Goal: Browse casually: Explore the website without a specific task or goal

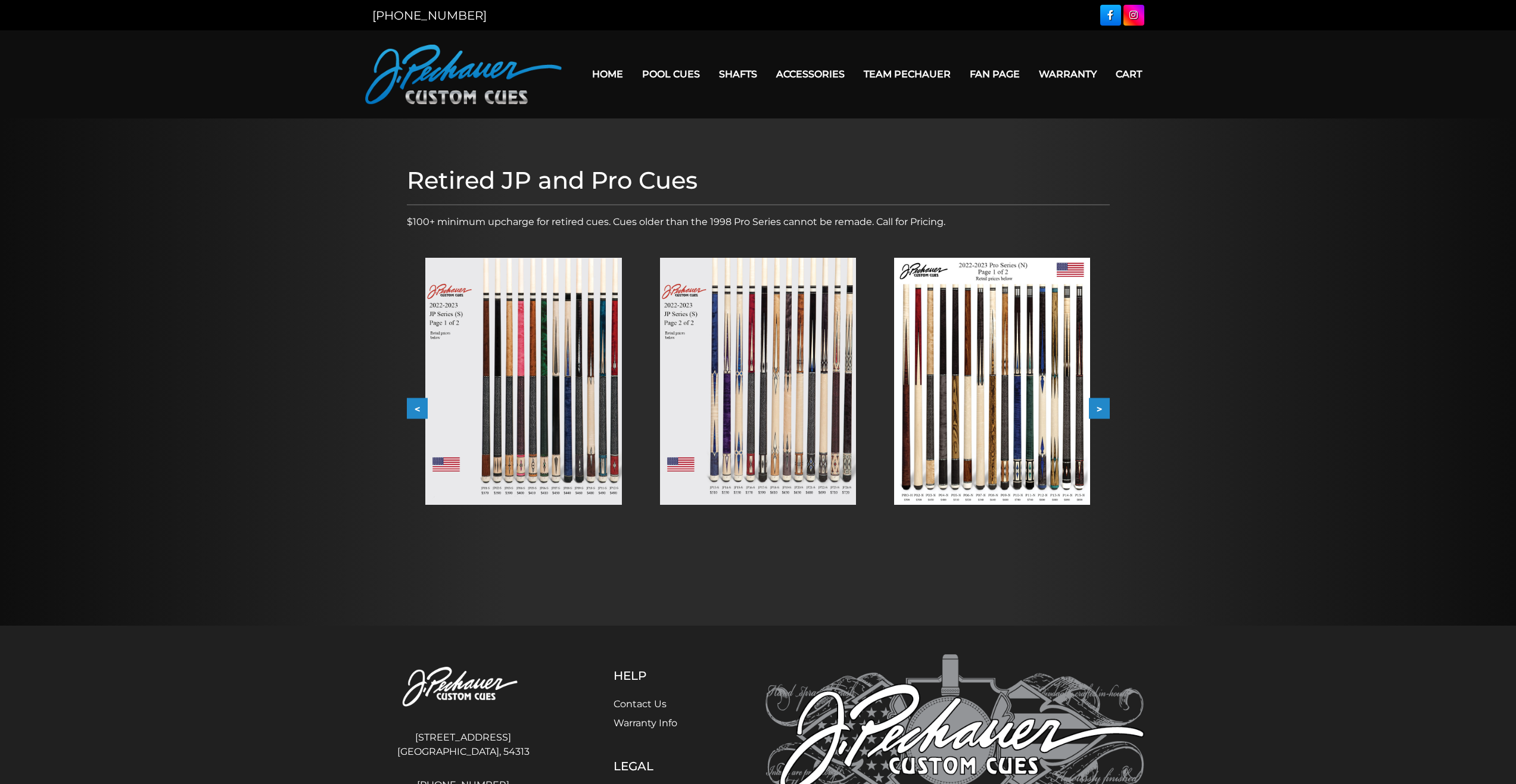
click at [506, 348] on img at bounding box center [523, 381] width 196 height 248
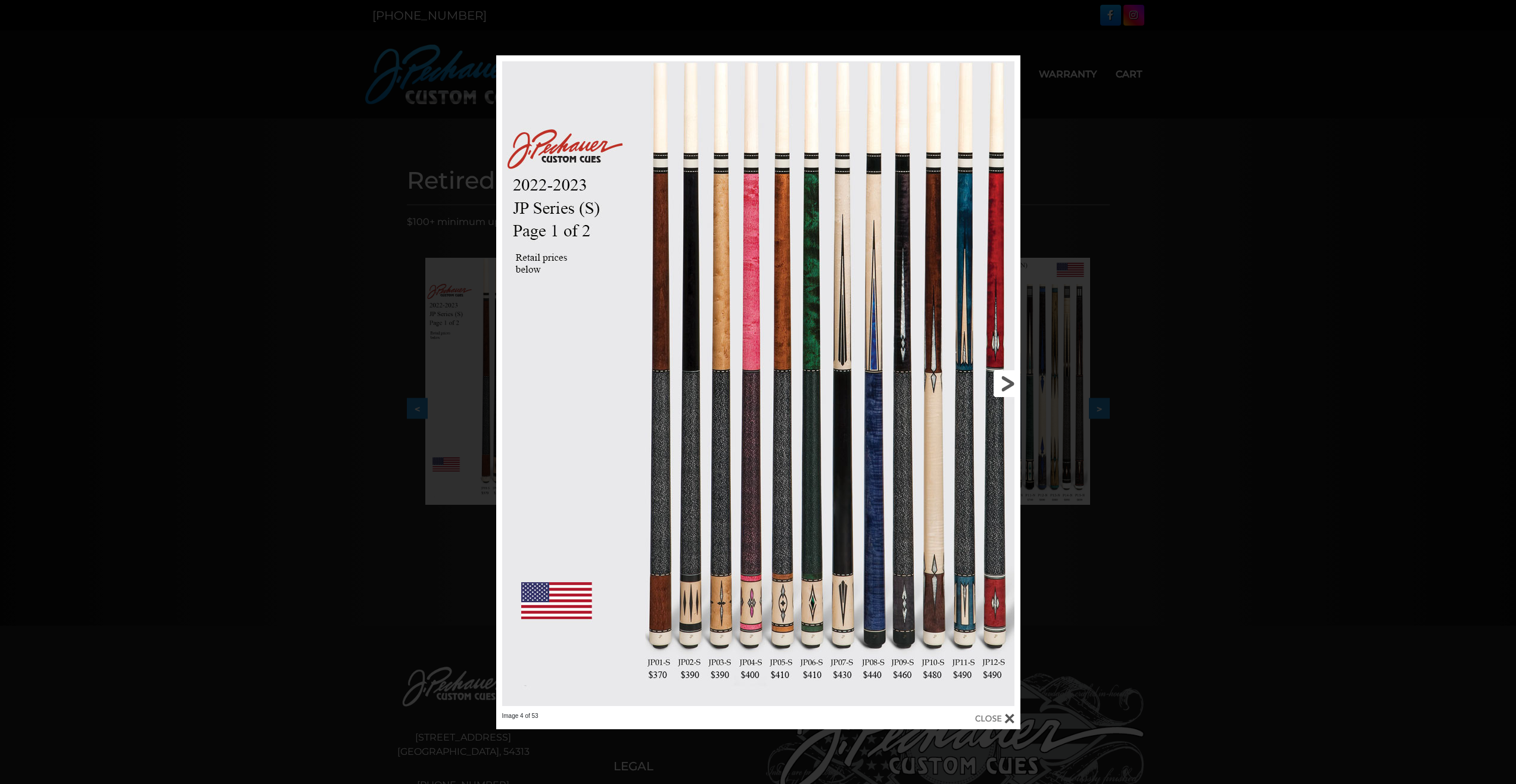
click at [1005, 387] on link at bounding box center [902, 383] width 236 height 657
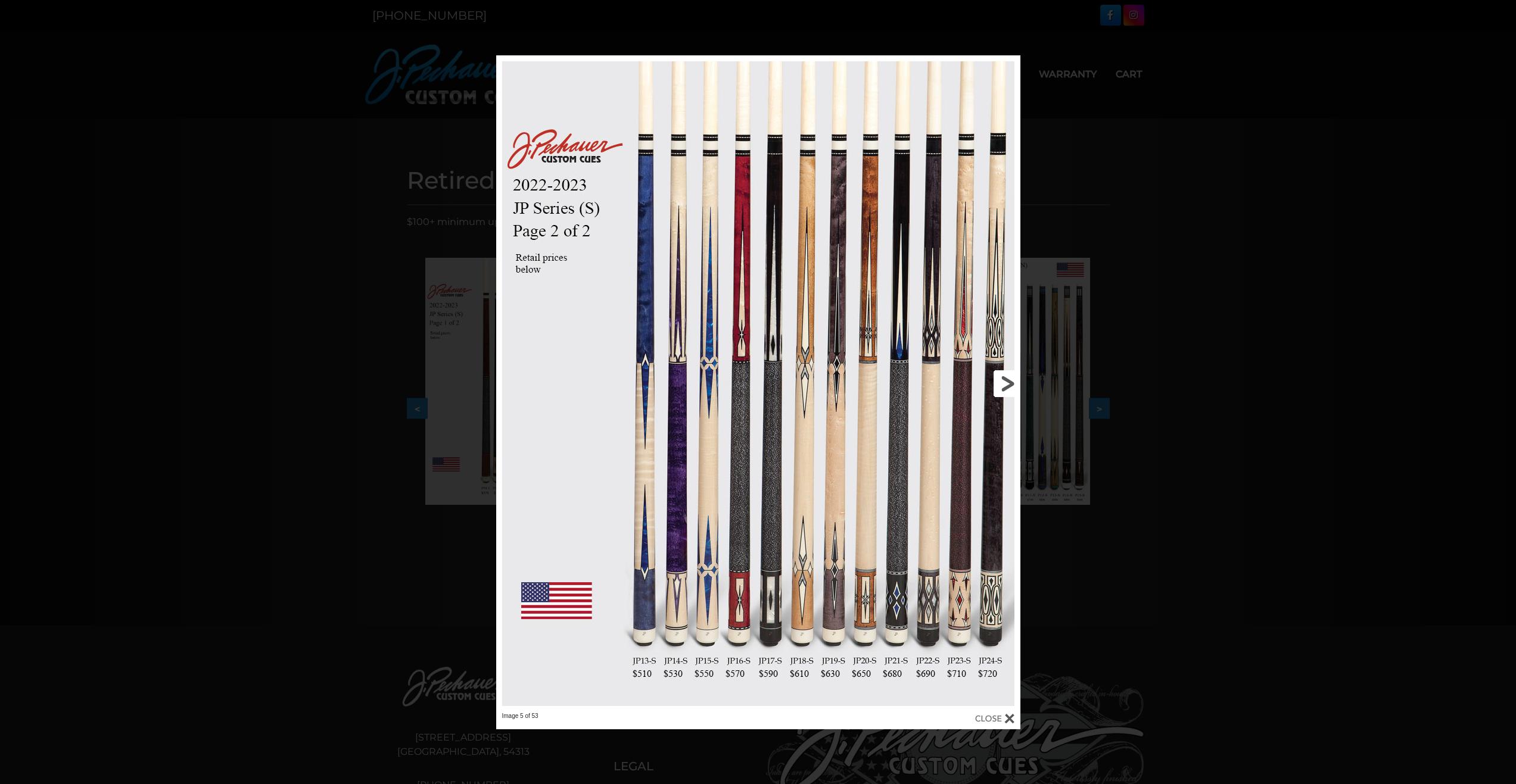
click at [1014, 381] on link at bounding box center [902, 383] width 236 height 657
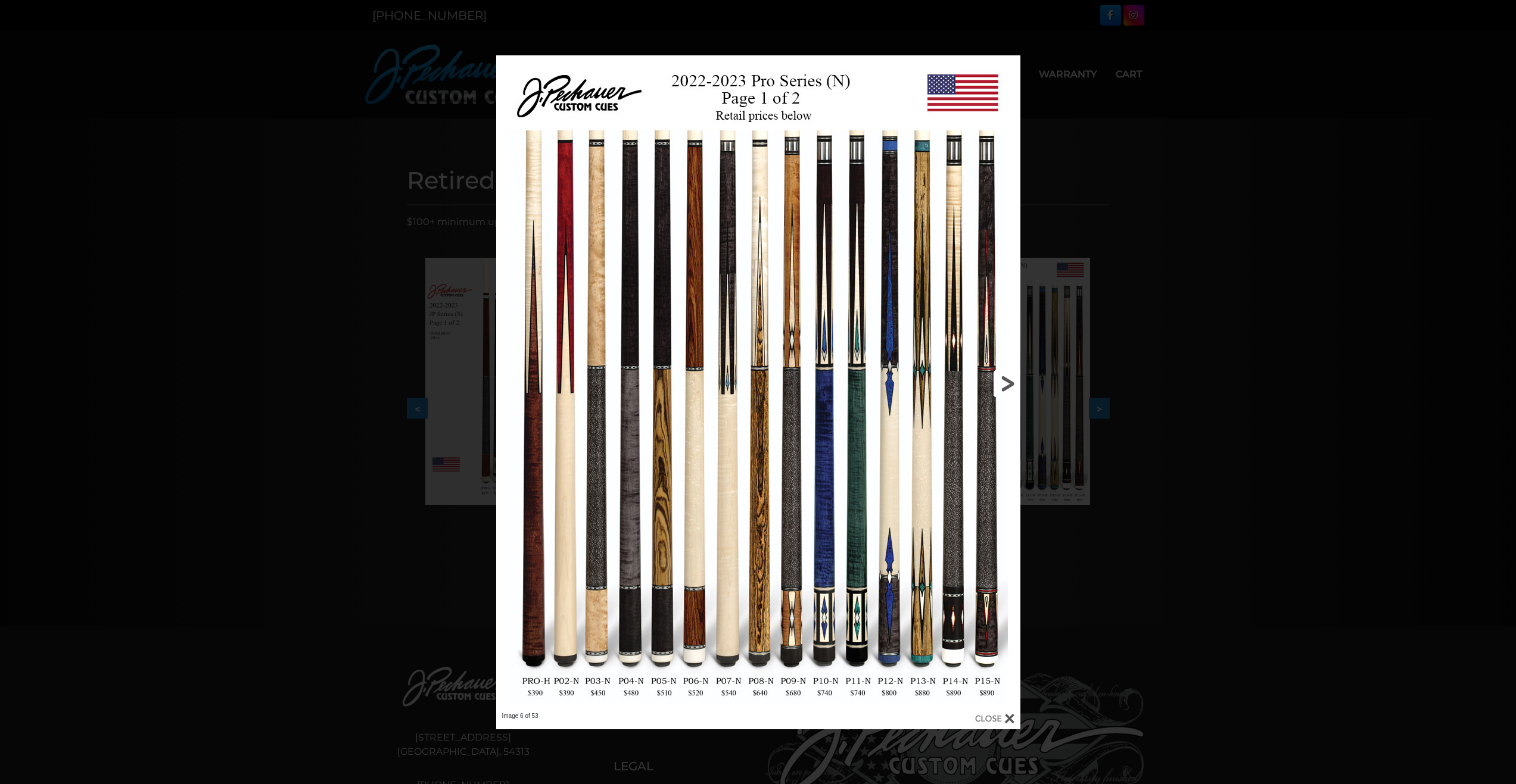
click at [1006, 382] on link at bounding box center [902, 383] width 236 height 657
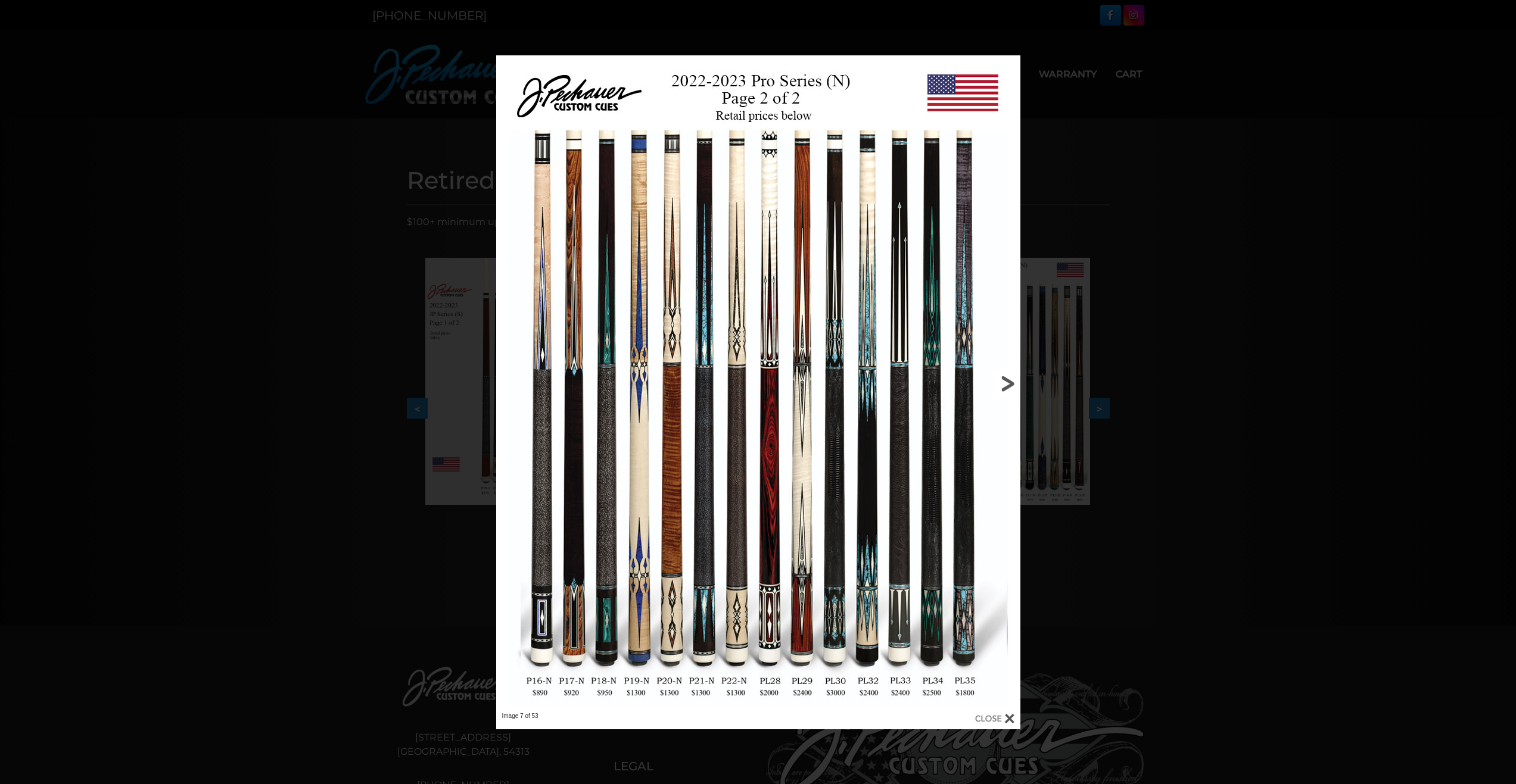
click at [1003, 382] on link at bounding box center [902, 383] width 236 height 657
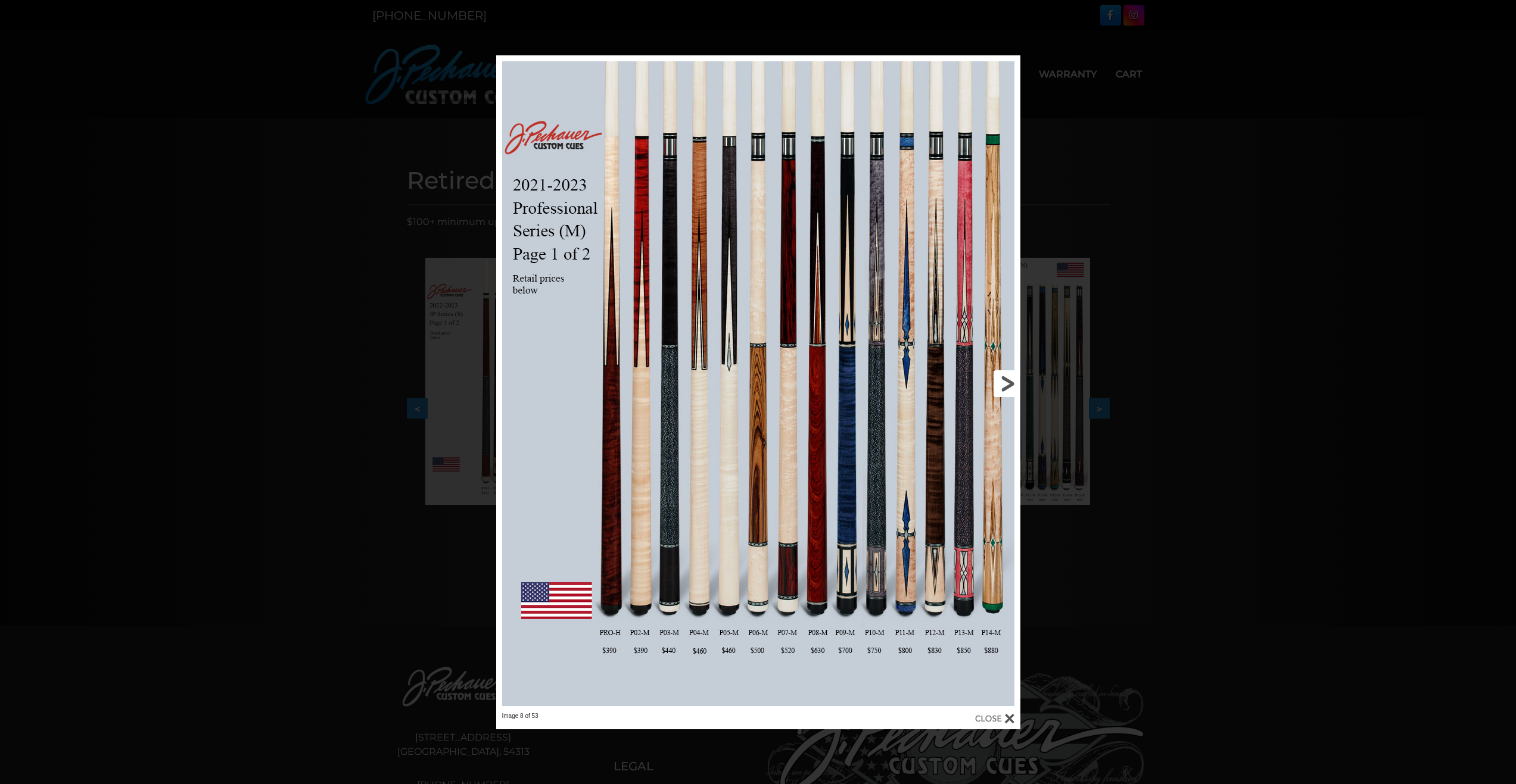
click at [1014, 376] on link at bounding box center [902, 383] width 236 height 657
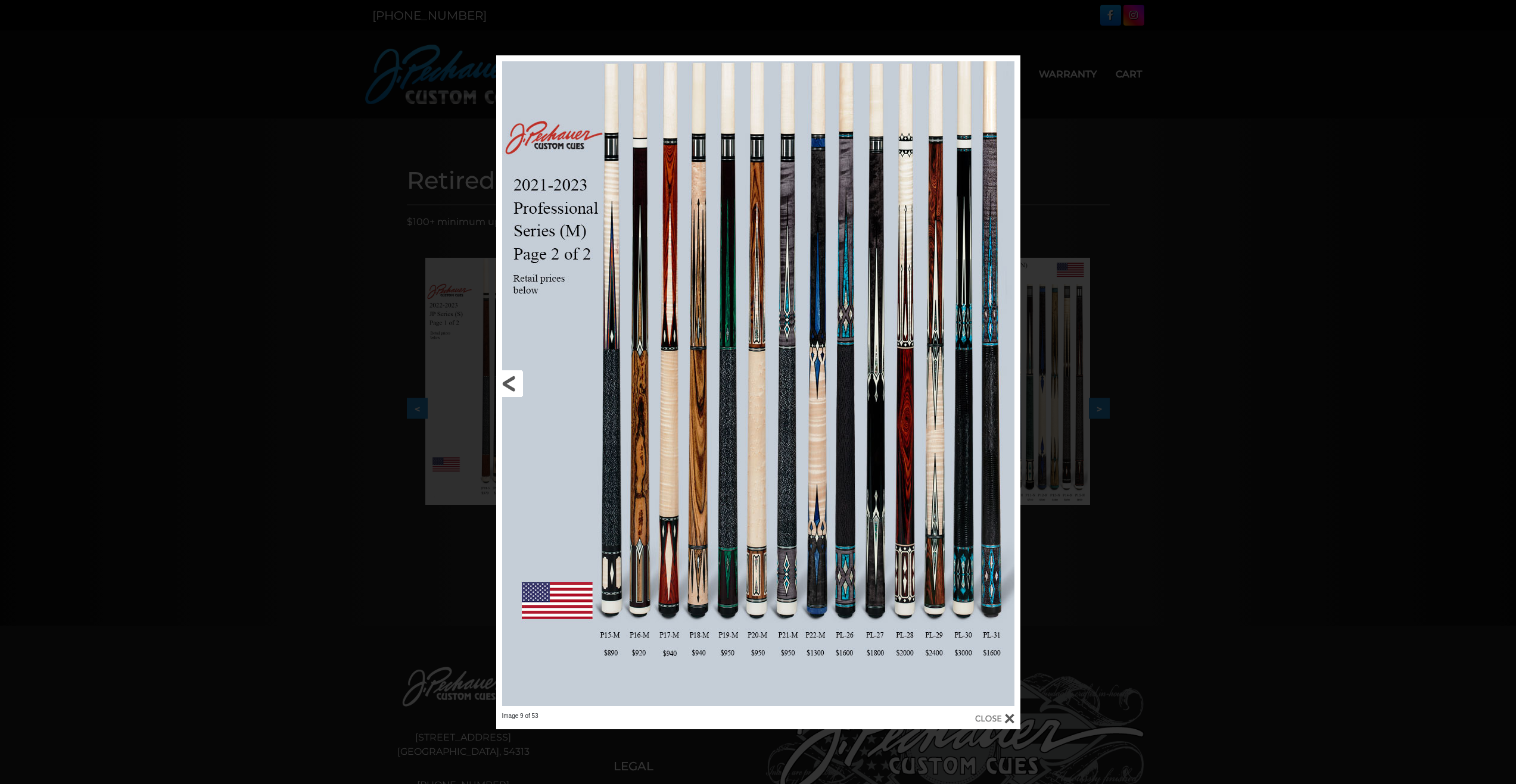
click at [698, 406] on link at bounding box center [614, 383] width 236 height 657
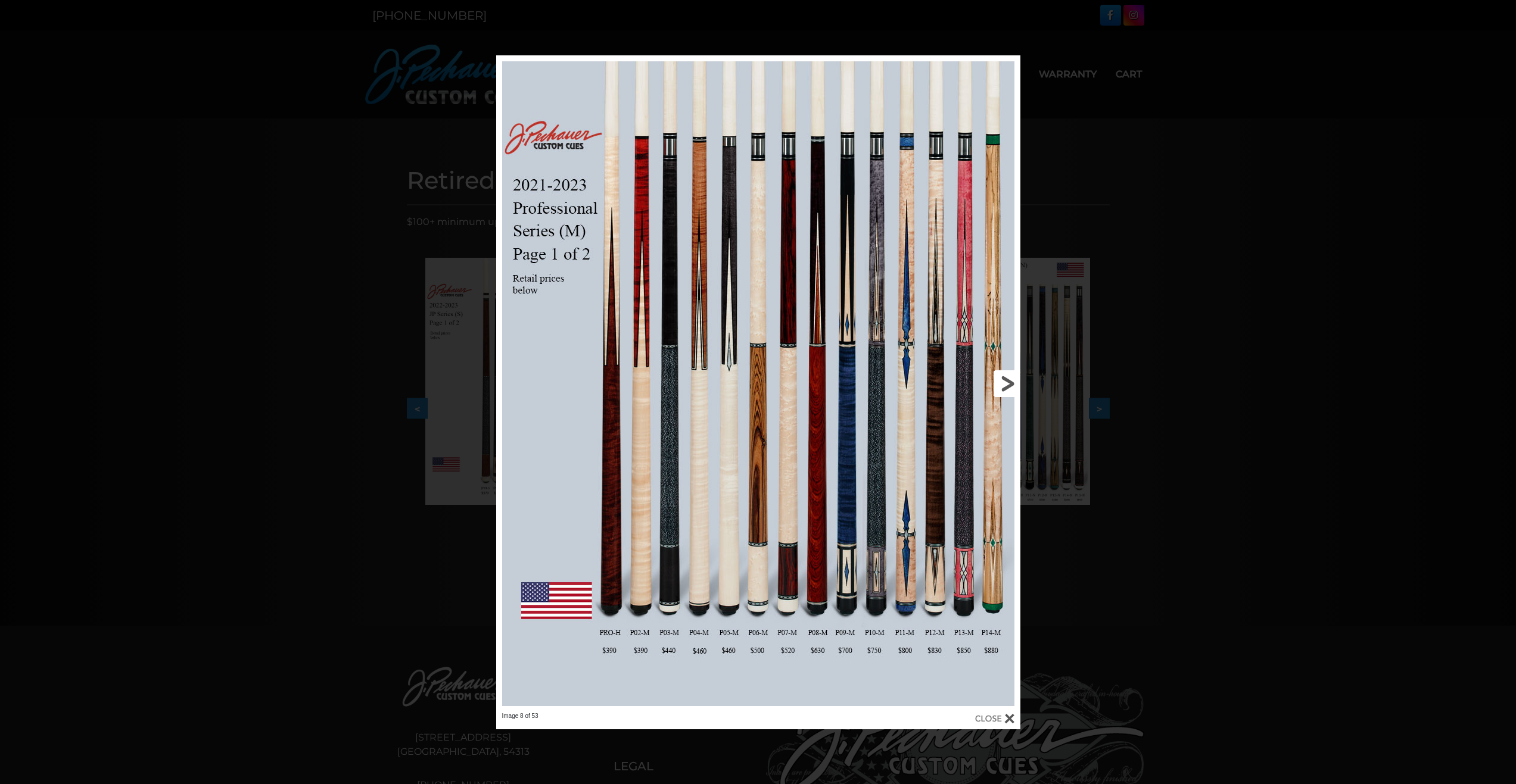
click at [1010, 384] on link at bounding box center [902, 383] width 236 height 657
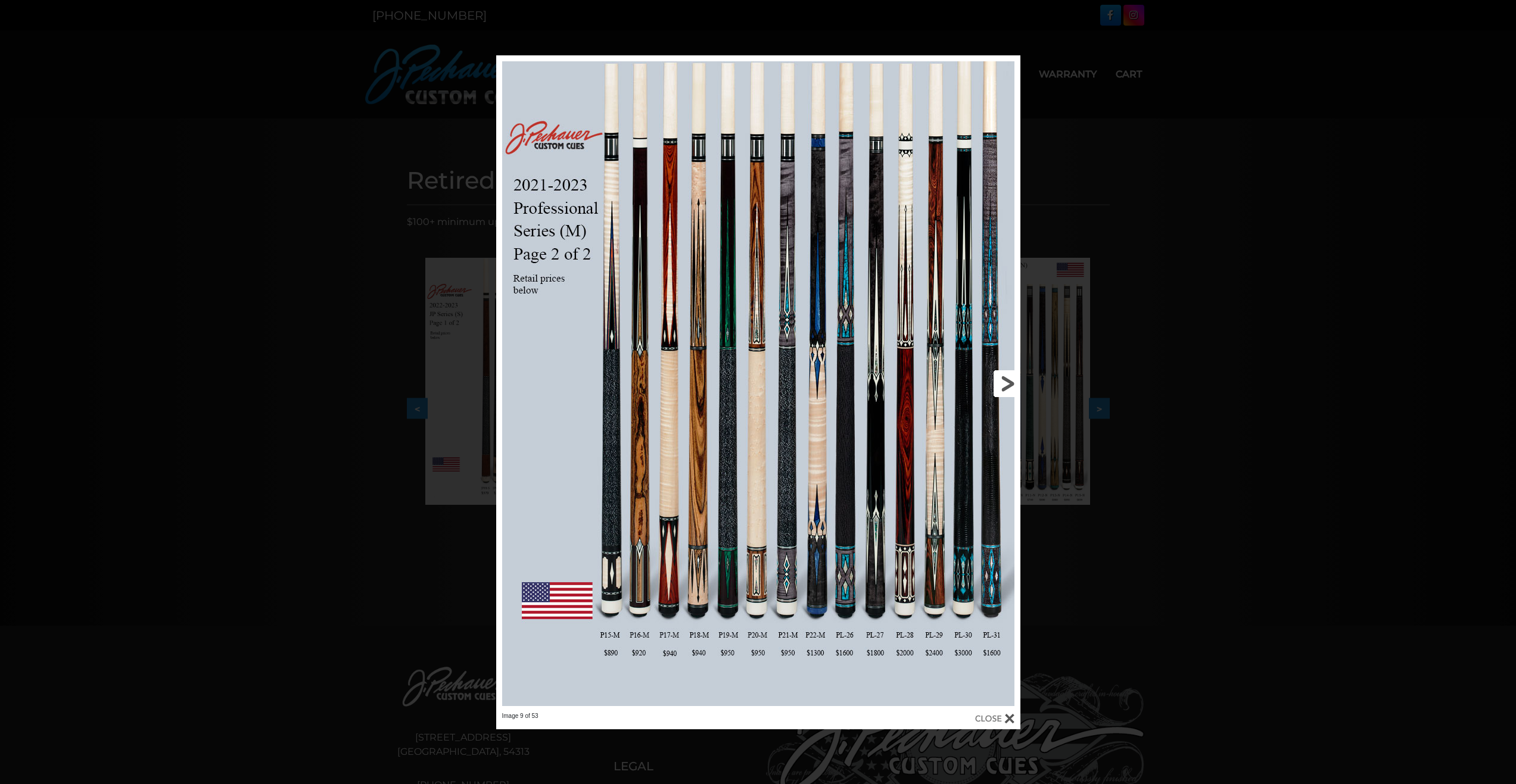
click at [1004, 382] on link at bounding box center [902, 383] width 236 height 657
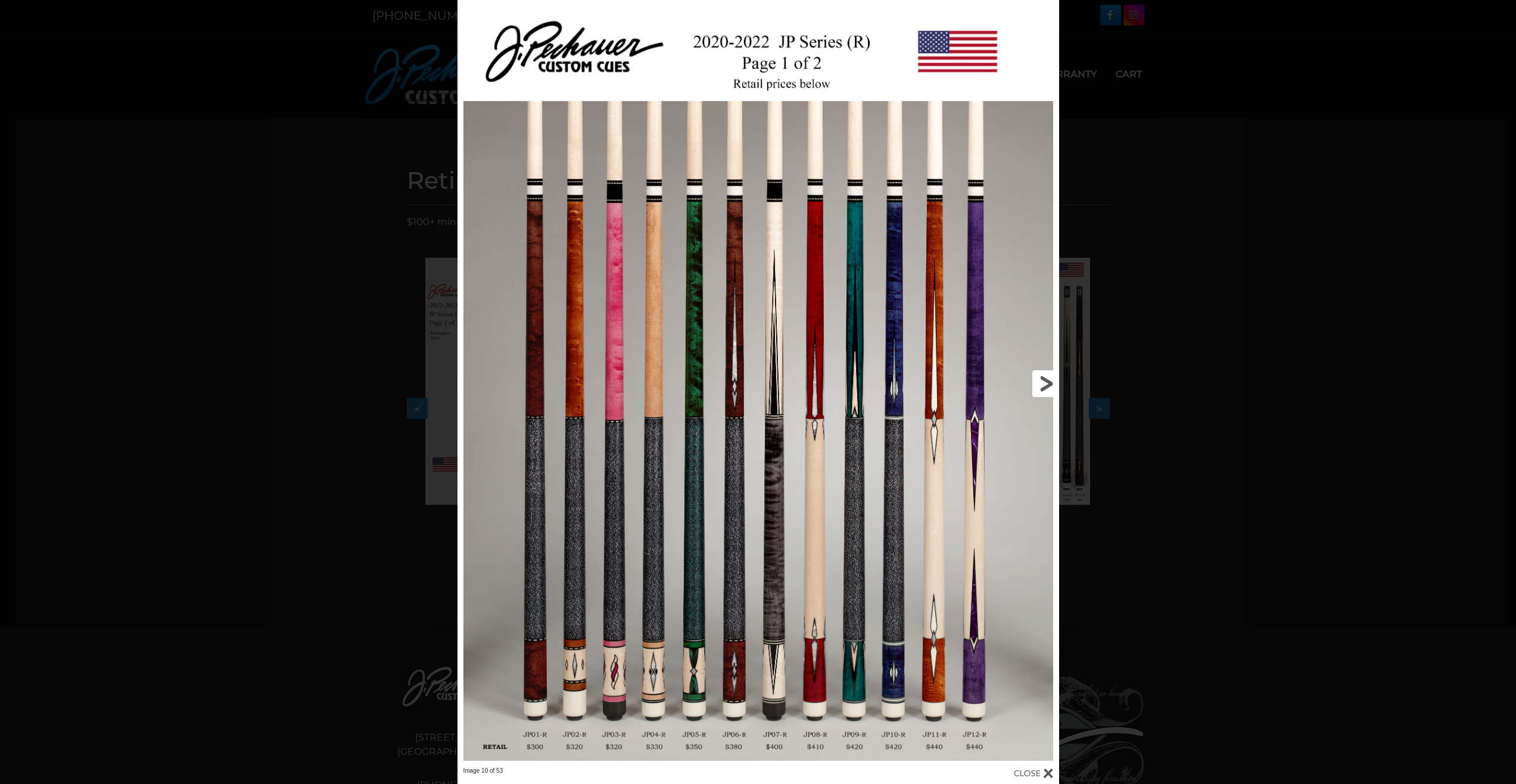
click at [1039, 381] on link at bounding box center [924, 383] width 271 height 767
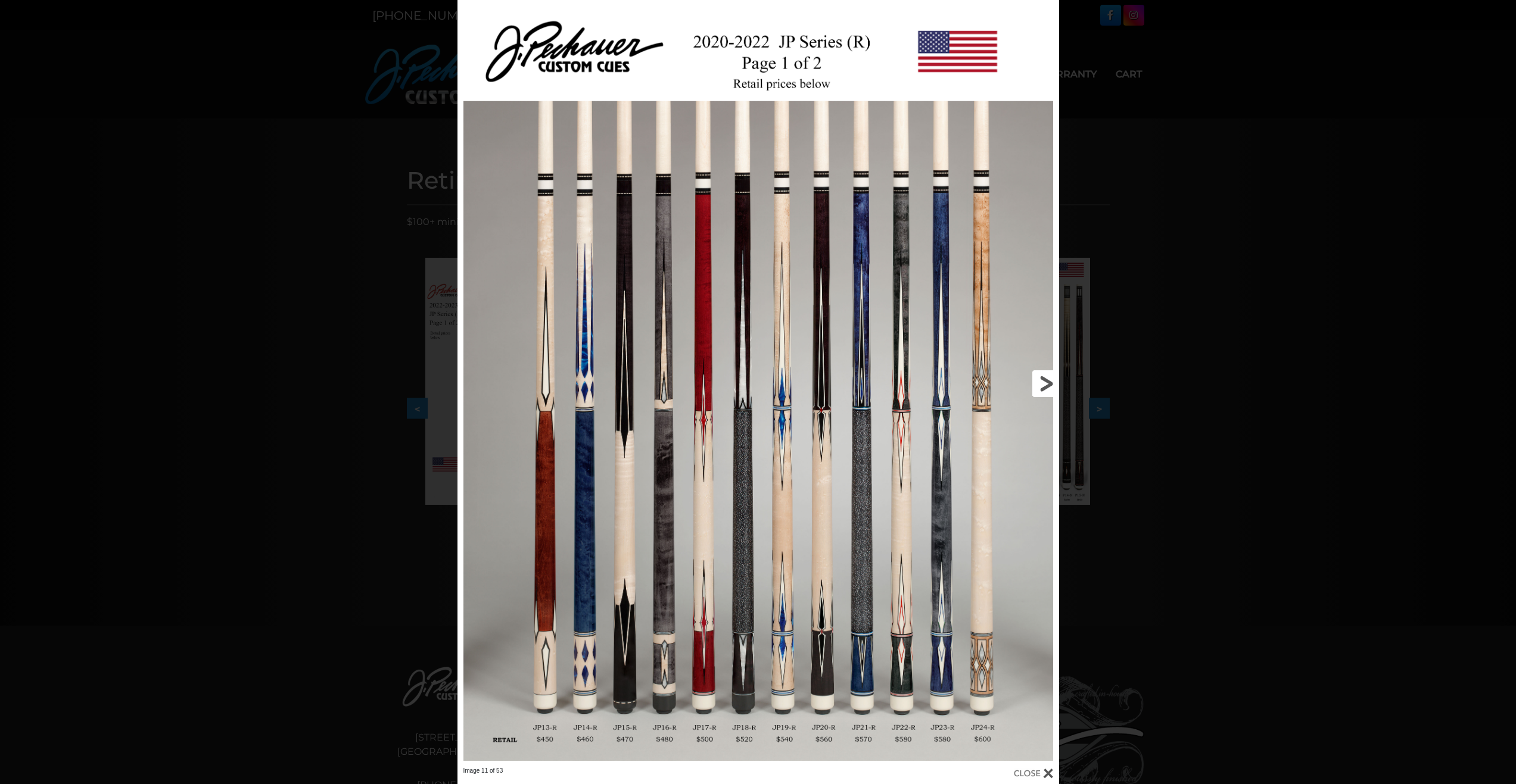
click at [1046, 381] on link at bounding box center [924, 383] width 271 height 767
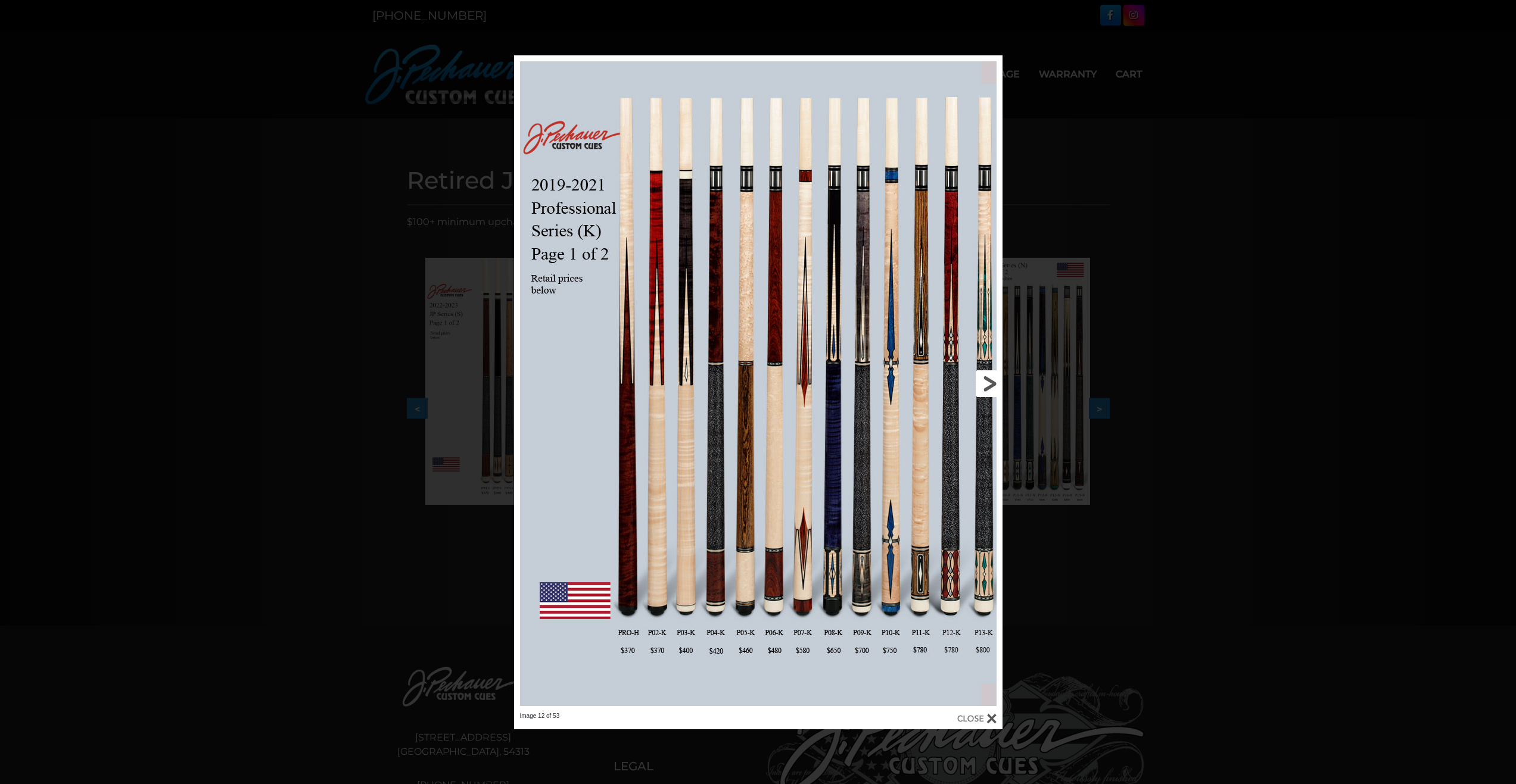
click at [984, 380] on link at bounding box center [892, 383] width 220 height 657
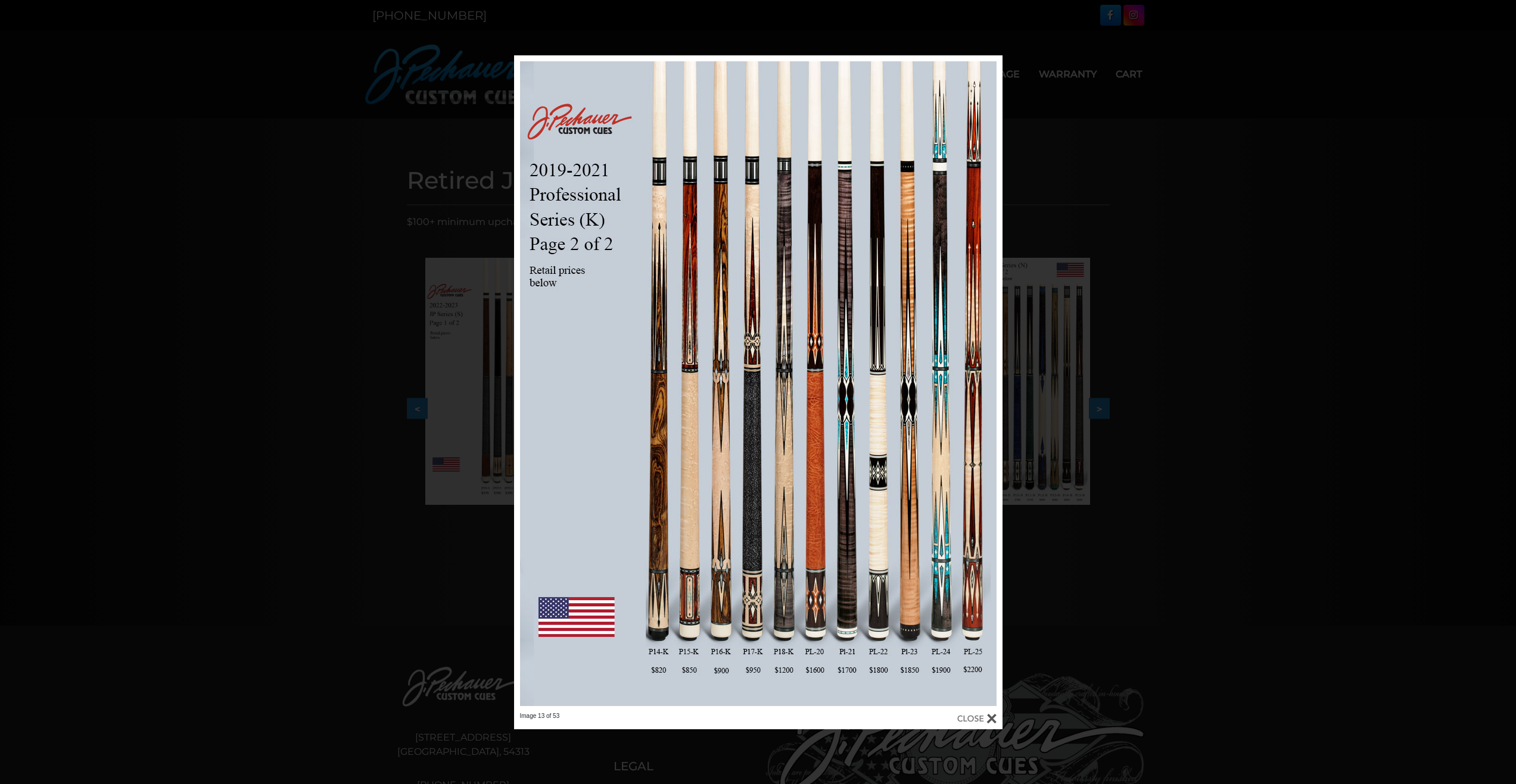
click at [228, 183] on div "Image 13 of 53" at bounding box center [758, 392] width 1516 height 674
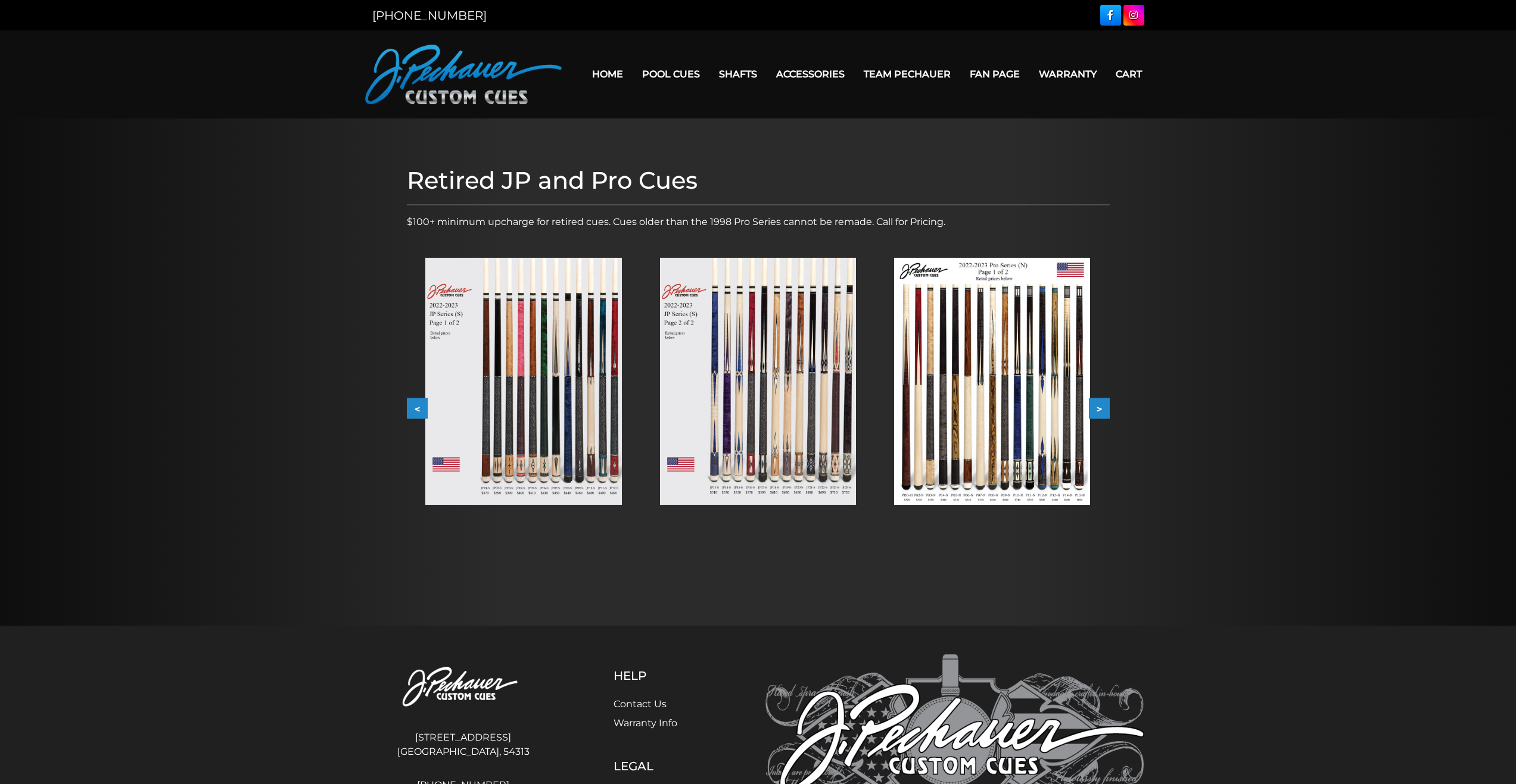
click at [1106, 74] on link "Cart" at bounding box center [1129, 74] width 45 height 30
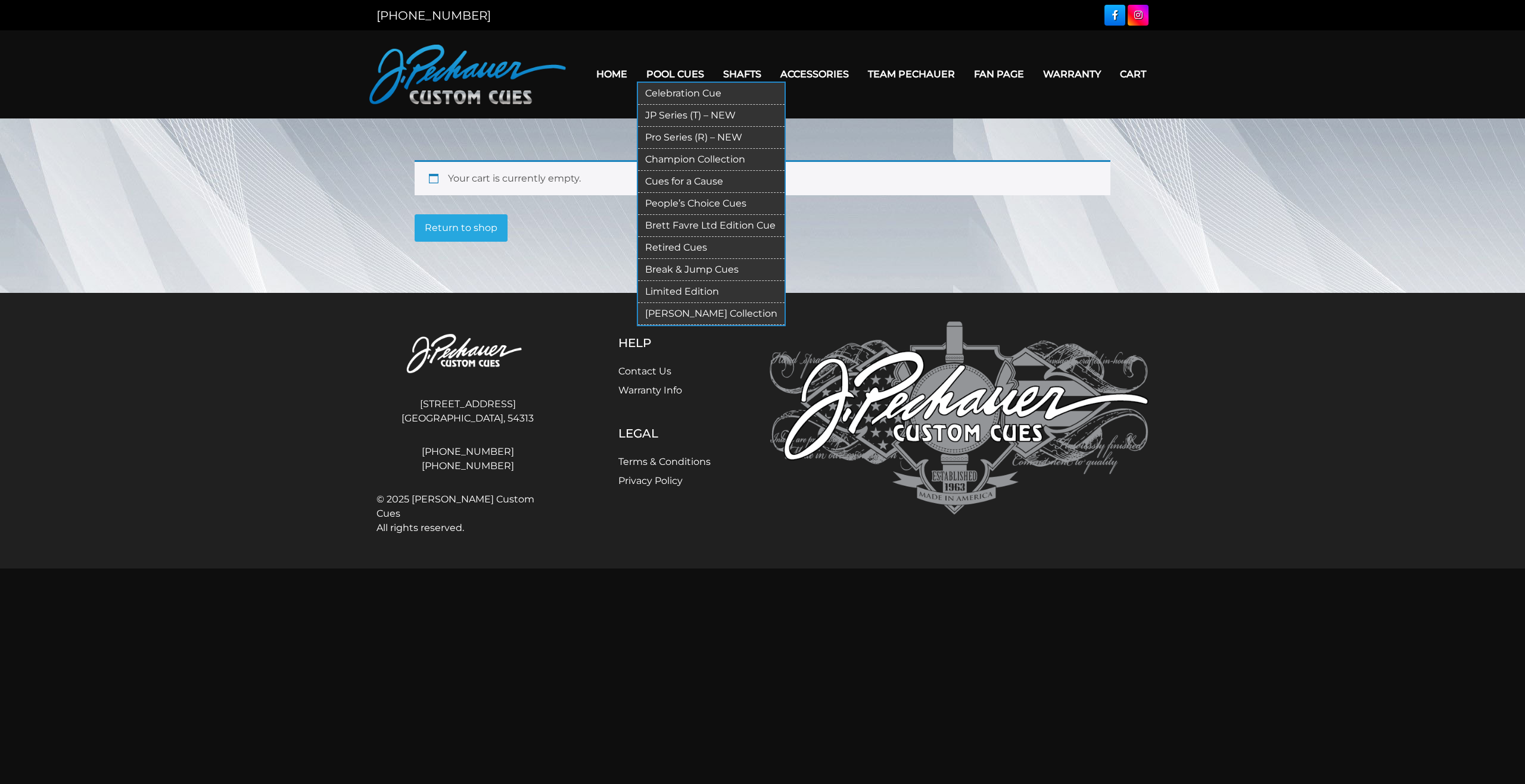
click at [661, 215] on link "People’s Choice Cues" at bounding box center [710, 203] width 146 height 22
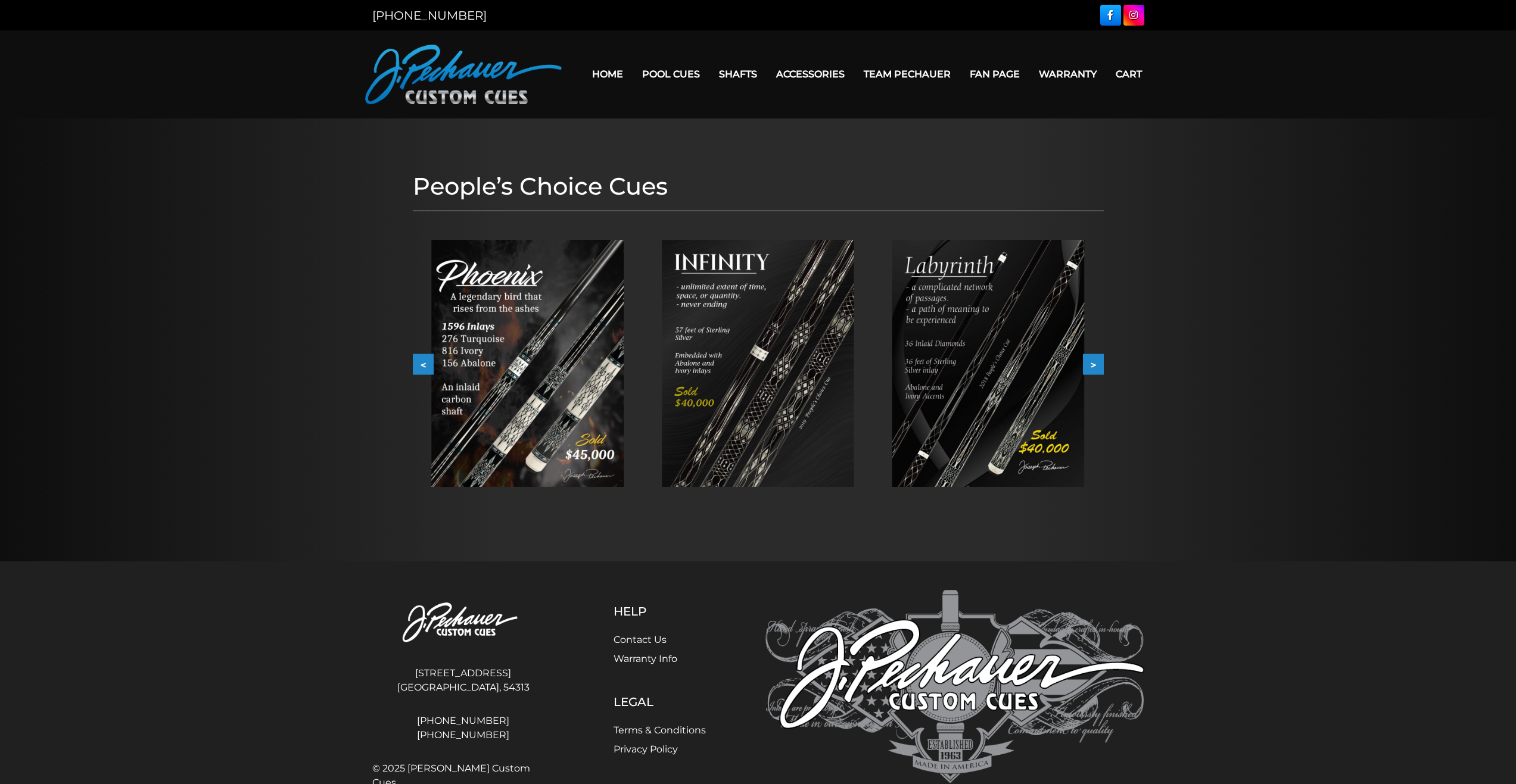
click at [763, 323] on img at bounding box center [758, 364] width 193 height 248
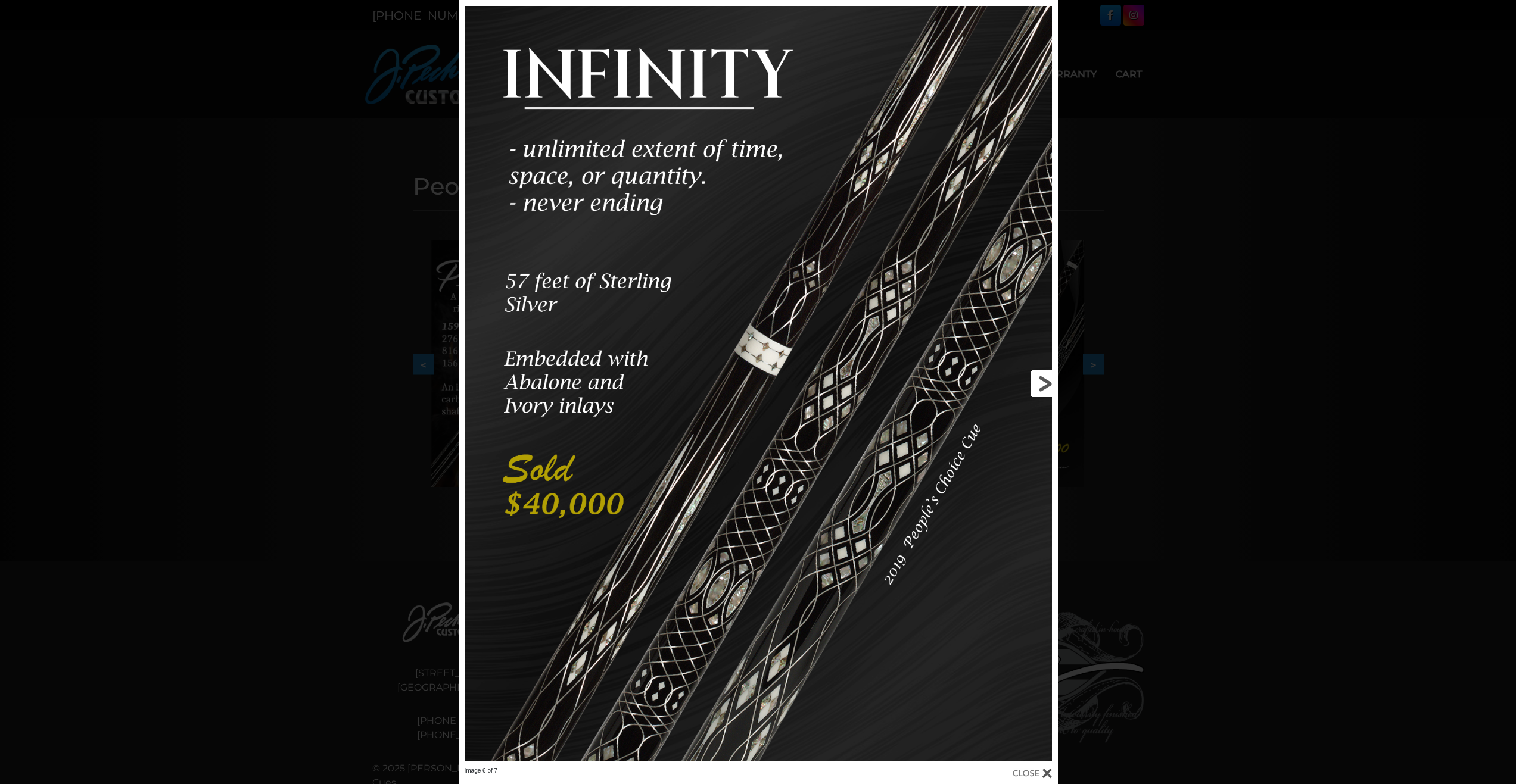
click at [1041, 374] on link at bounding box center [923, 383] width 270 height 767
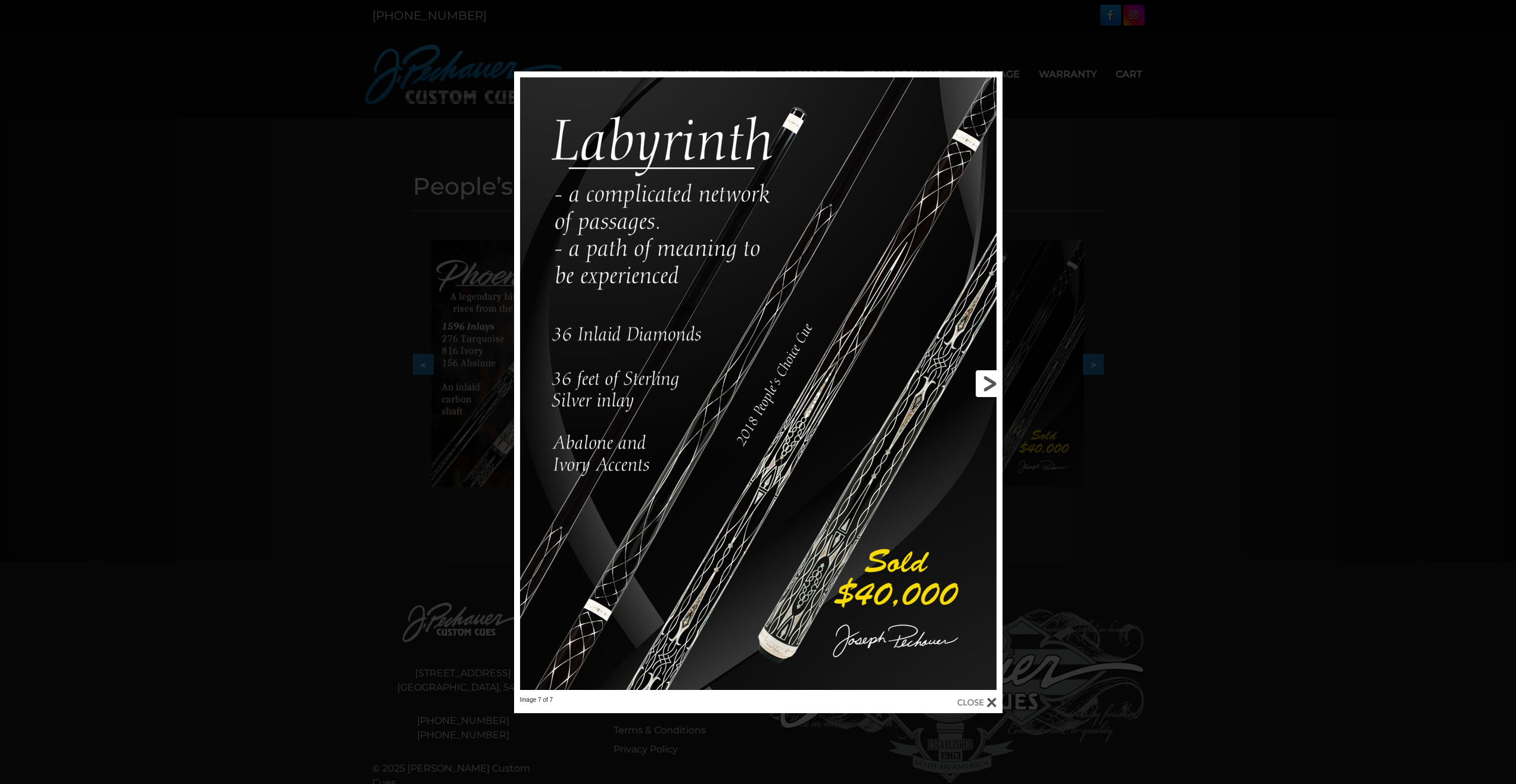
click at [977, 370] on link at bounding box center [892, 384] width 220 height 625
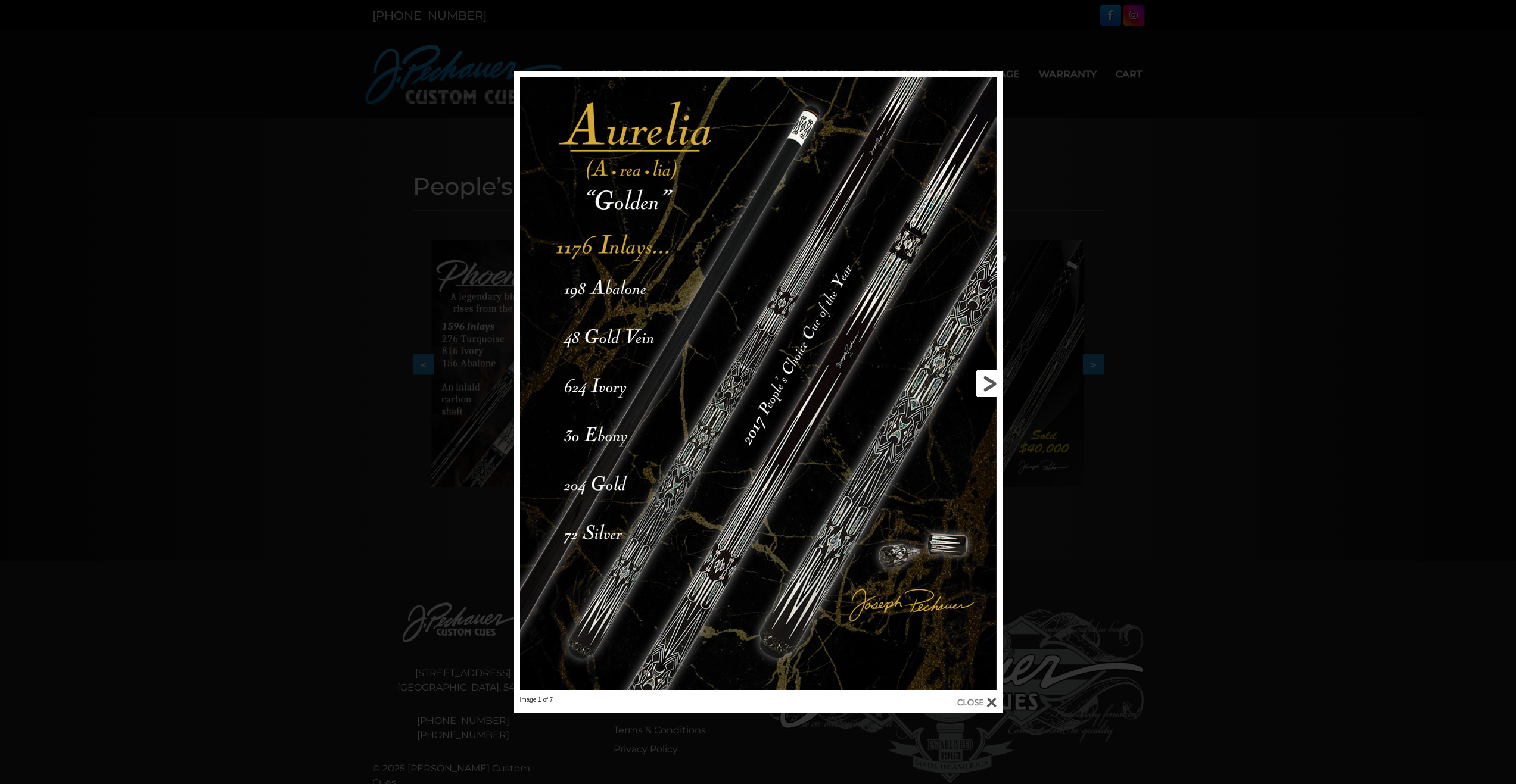
click at [991, 372] on link at bounding box center [892, 384] width 220 height 625
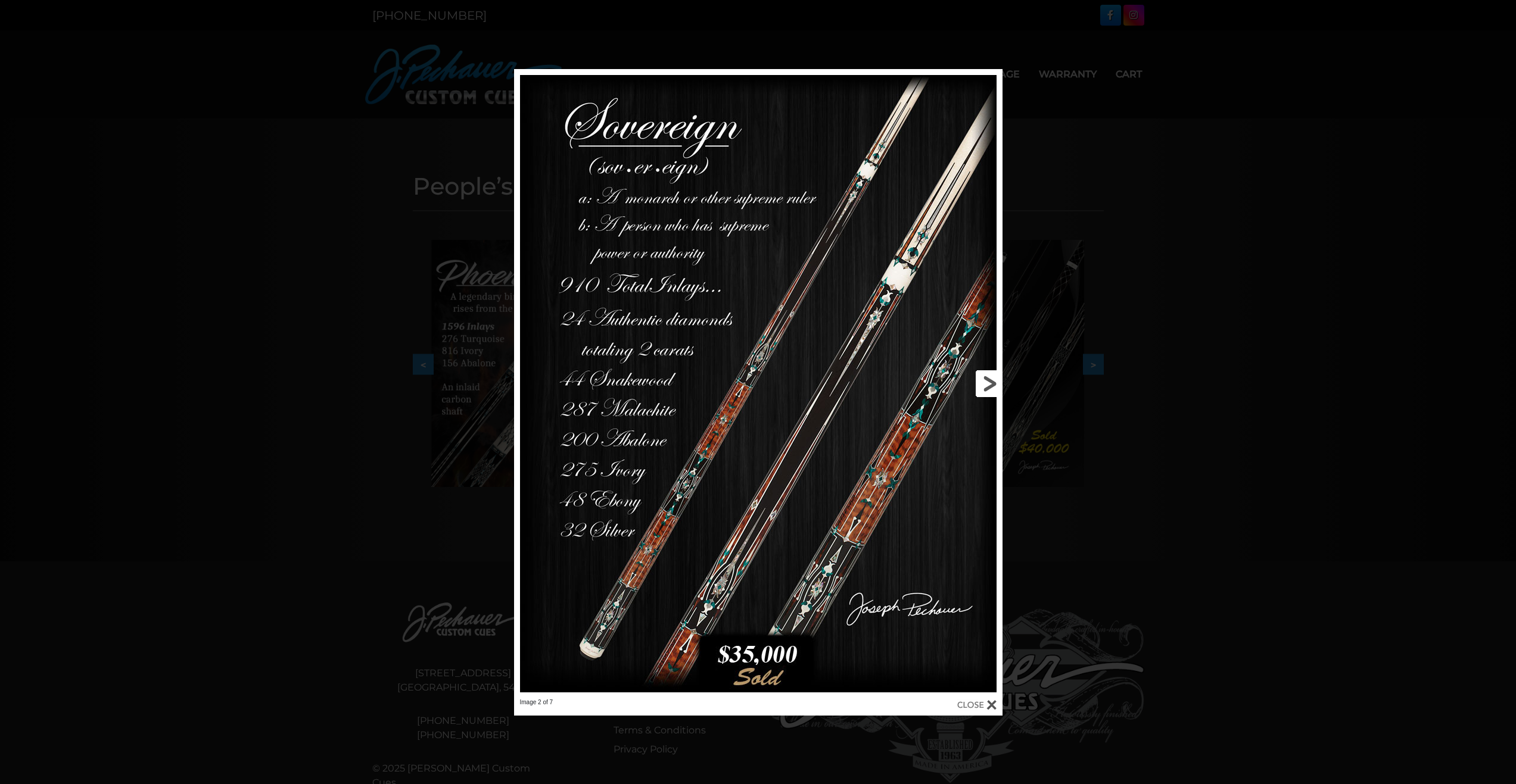
click at [988, 385] on link at bounding box center [892, 383] width 220 height 630
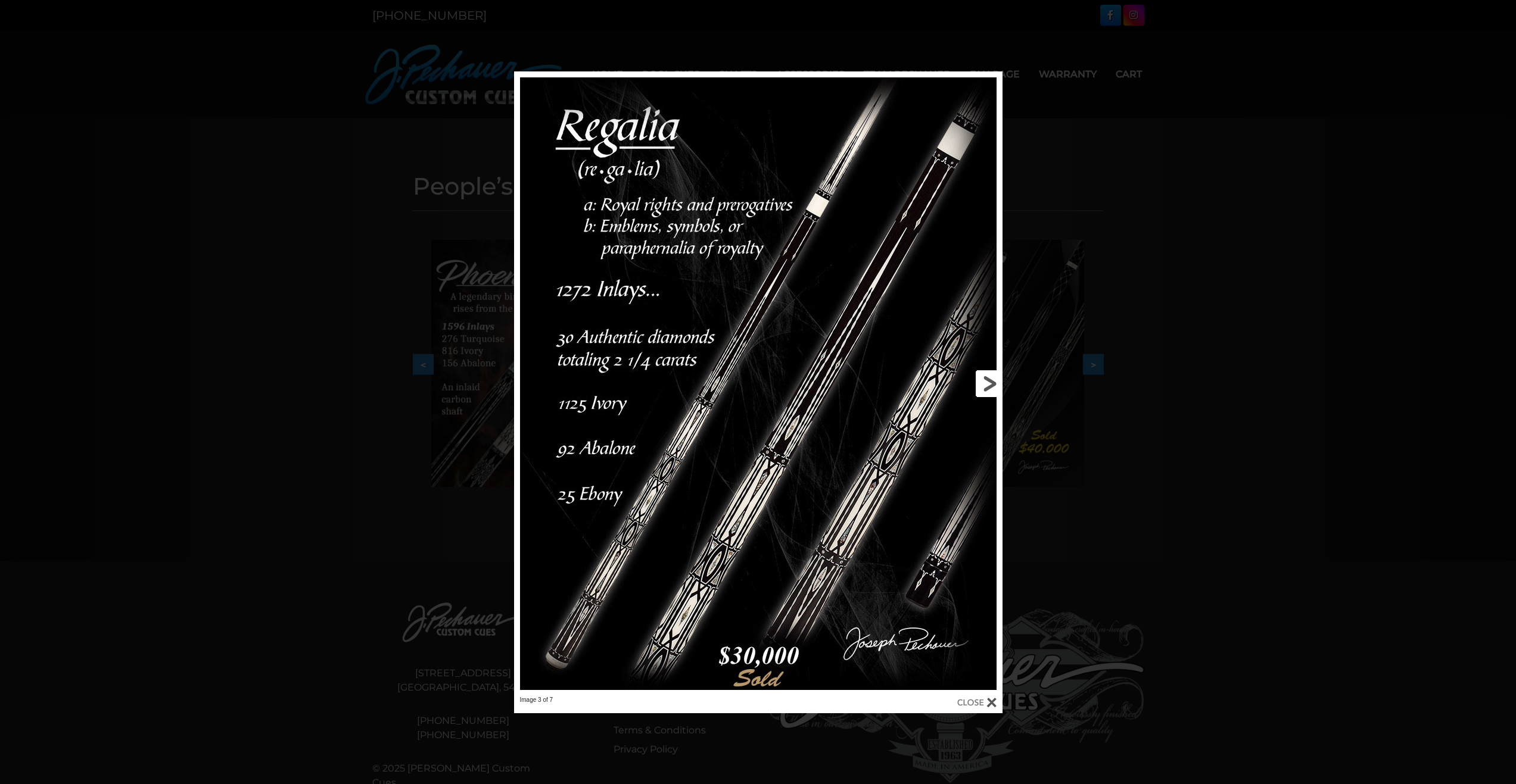
click at [989, 383] on link at bounding box center [892, 384] width 220 height 625
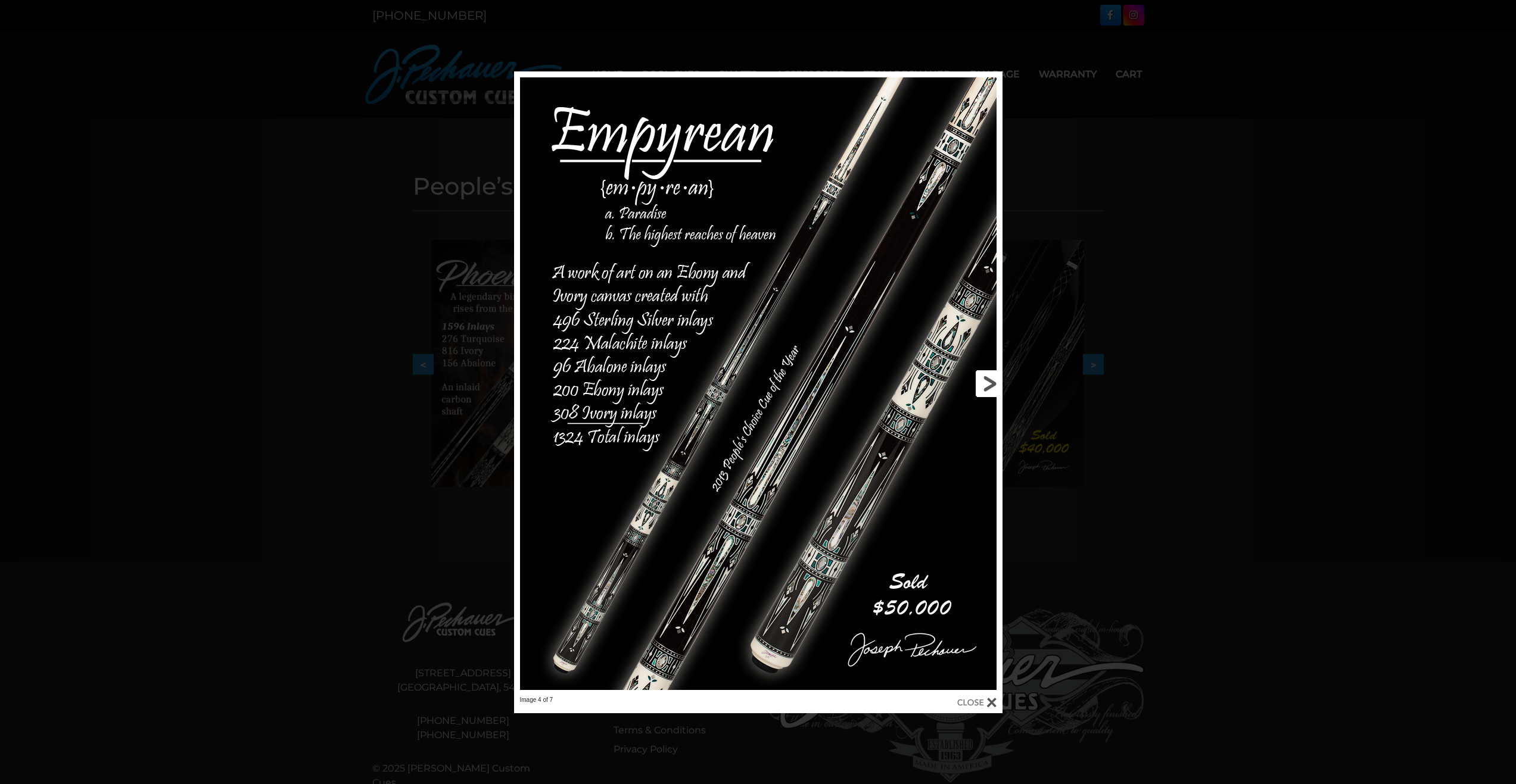
click at [990, 380] on link at bounding box center [892, 384] width 220 height 625
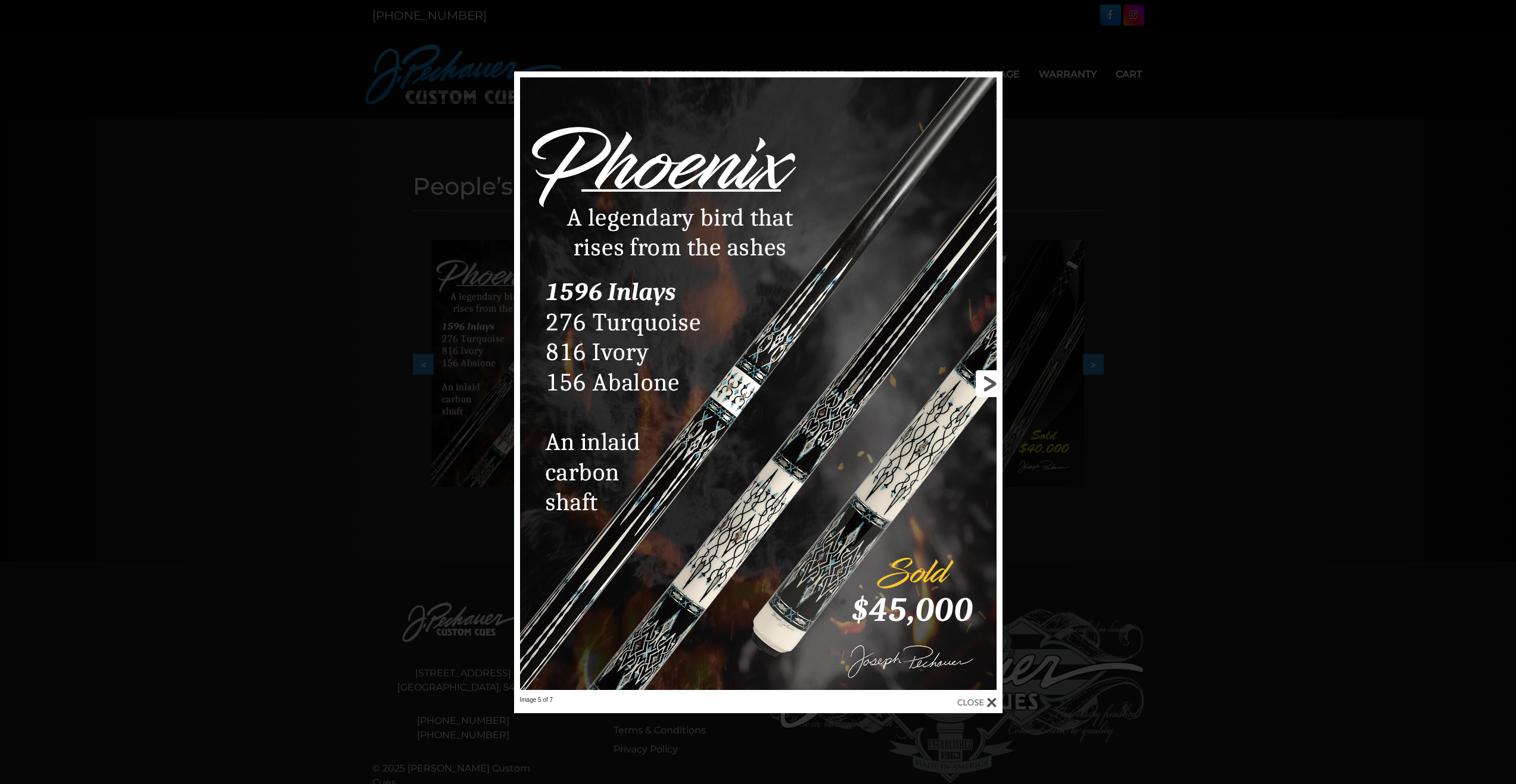
click at [990, 380] on link at bounding box center [892, 384] width 220 height 625
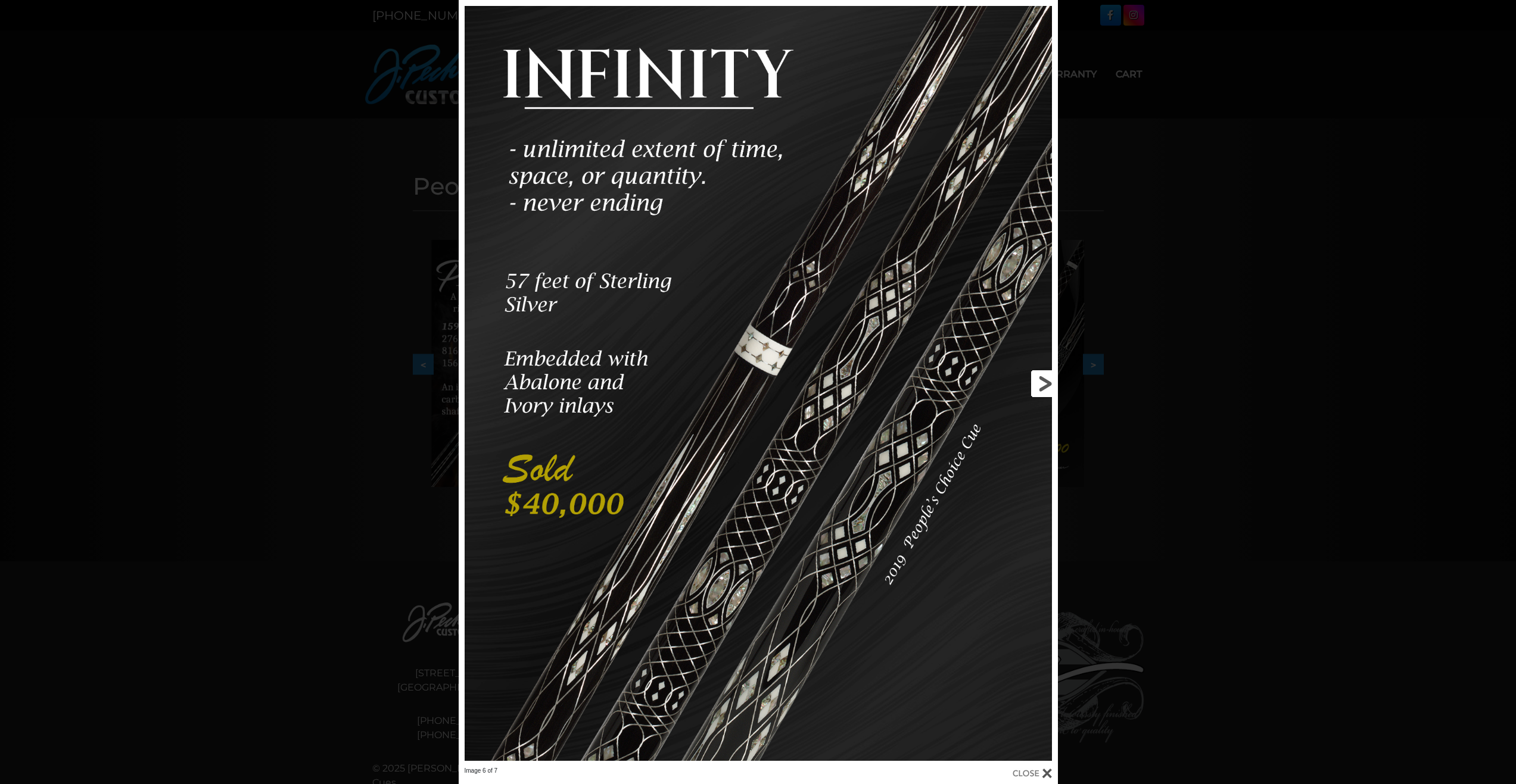
click at [1040, 381] on link at bounding box center [923, 383] width 270 height 767
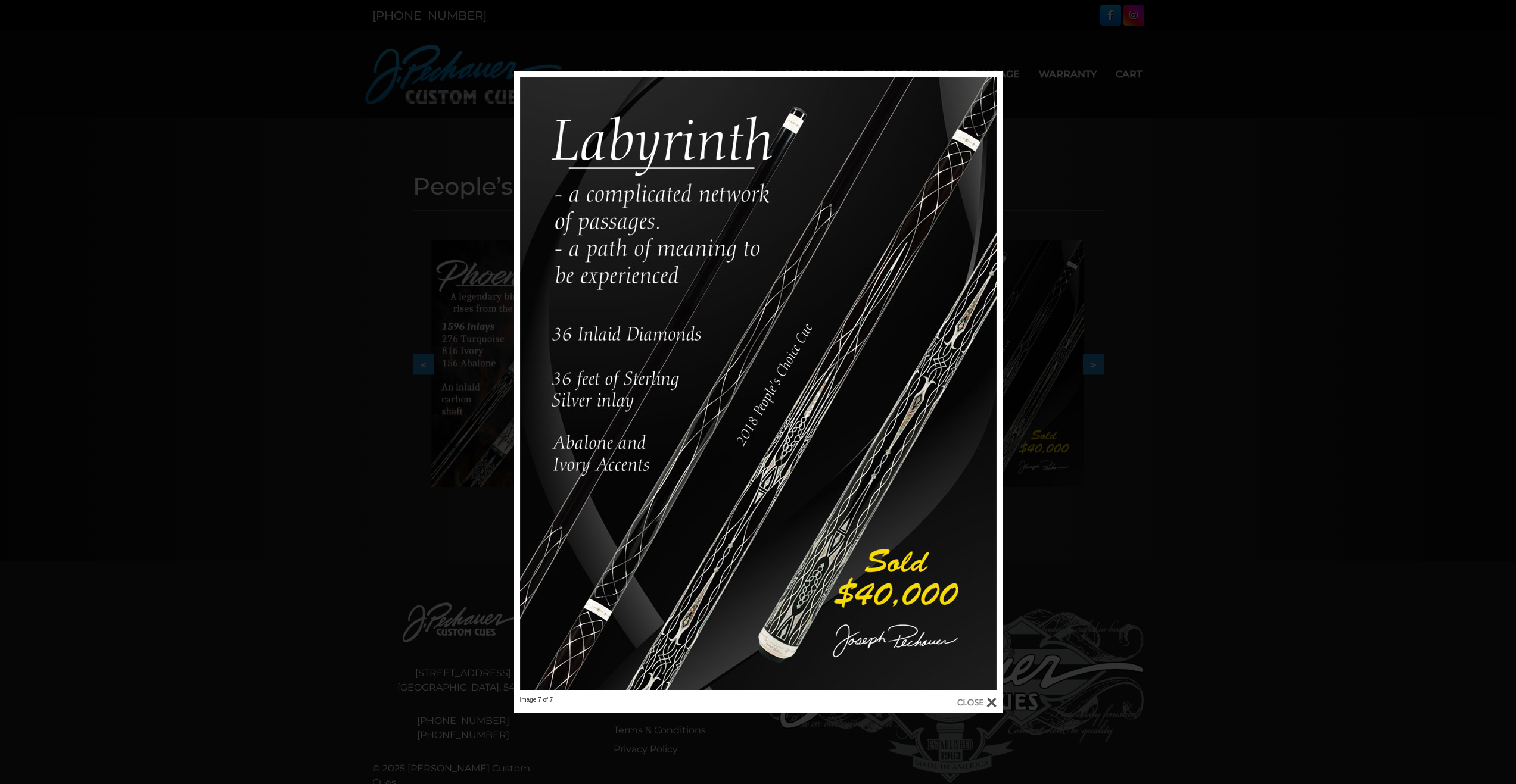
click at [1039, 380] on div "Image 7 of 7" at bounding box center [758, 392] width 1516 height 642
